Goal: Navigation & Orientation: Find specific page/section

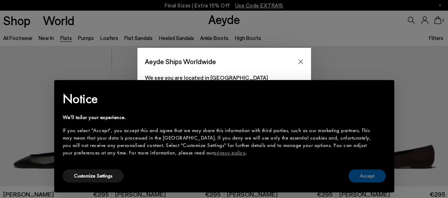
click at [356, 174] on button "Accept" at bounding box center [367, 175] width 37 height 13
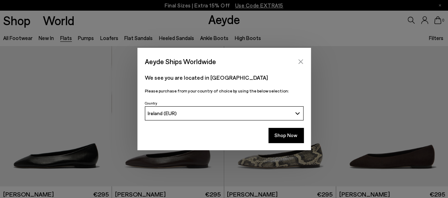
click at [303, 61] on icon "Close" at bounding box center [301, 62] width 6 height 6
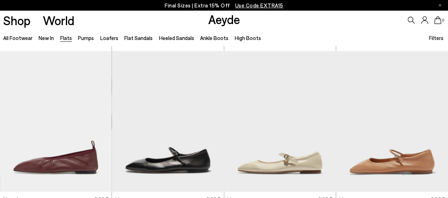
scroll to position [363, 0]
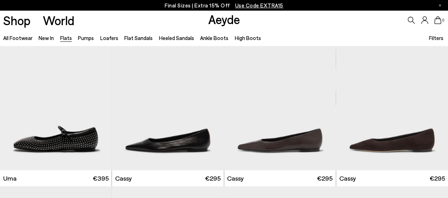
scroll to position [645, 0]
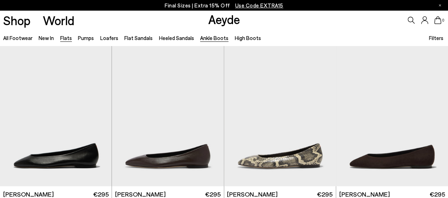
click at [219, 38] on link "Ankle Boots" at bounding box center [214, 38] width 28 height 6
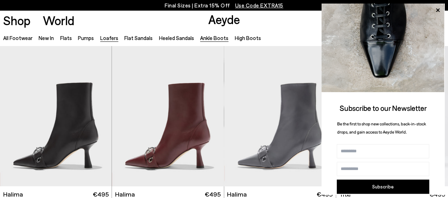
click at [106, 38] on link "Loafers" at bounding box center [109, 38] width 18 height 6
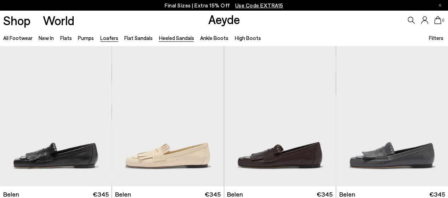
click at [169, 38] on link "Heeled Sandals" at bounding box center [176, 38] width 35 height 6
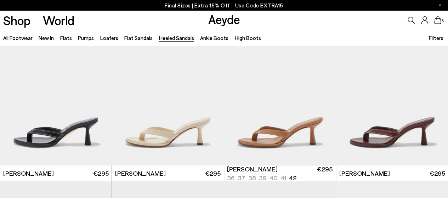
scroll to position [354, 0]
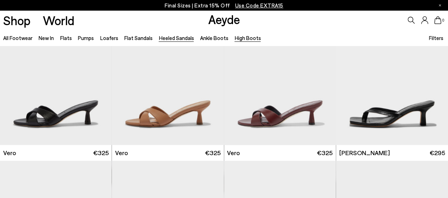
click at [237, 38] on link "High Boots" at bounding box center [248, 38] width 26 height 6
